Goal: Task Accomplishment & Management: Complete application form

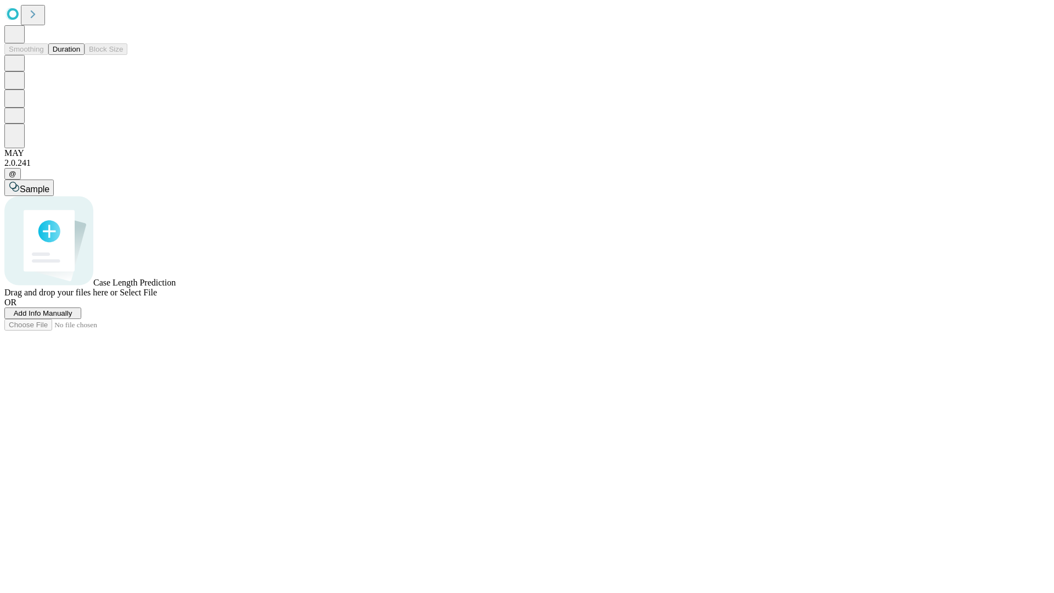
click at [72, 317] on span "Add Info Manually" at bounding box center [43, 313] width 59 height 8
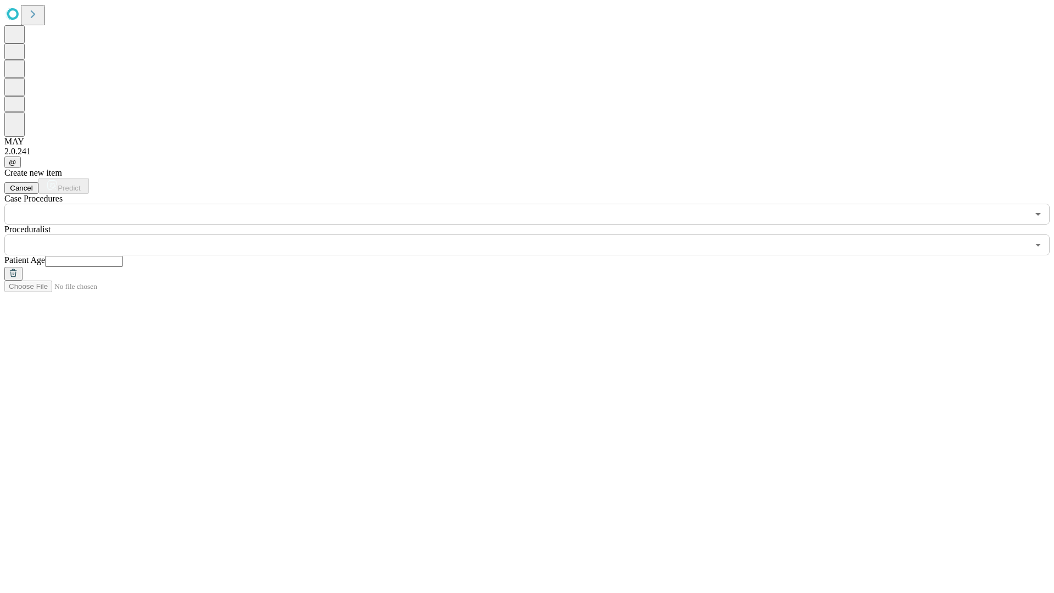
click at [123, 256] on input "text" at bounding box center [84, 261] width 78 height 11
type input "**"
click at [535, 234] on input "text" at bounding box center [516, 244] width 1024 height 21
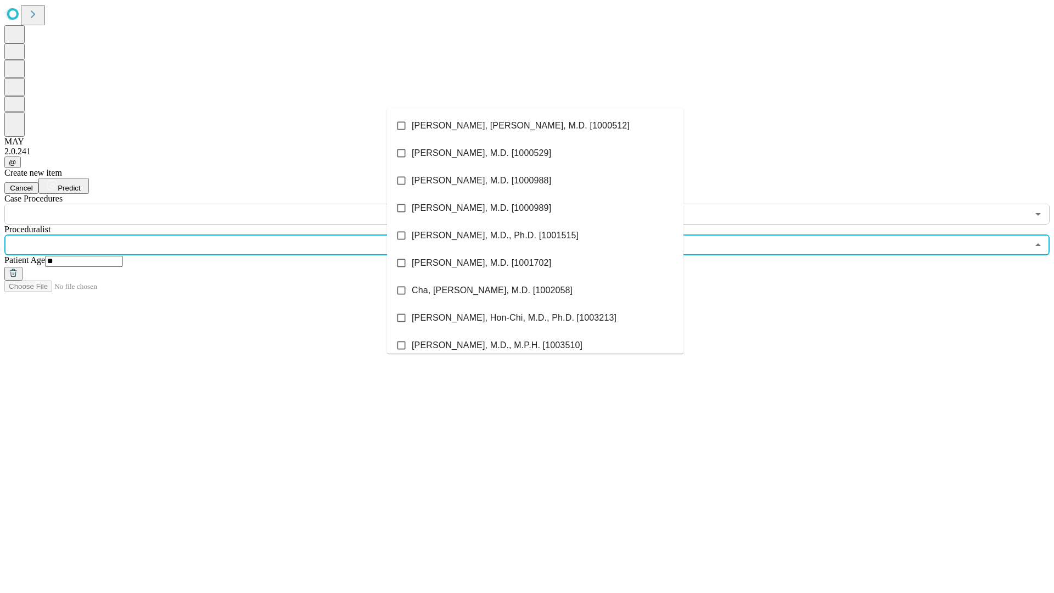
click at [535, 126] on li "[PERSON_NAME], [PERSON_NAME], M.D. [1000512]" at bounding box center [535, 125] width 296 height 27
click at [231, 204] on input "text" at bounding box center [516, 214] width 1024 height 21
